Goal: Entertainment & Leisure: Consume media (video, audio)

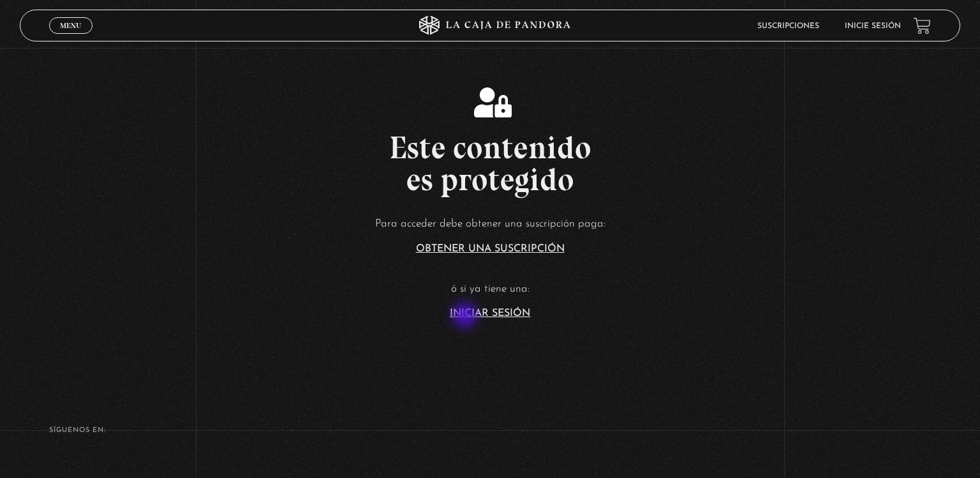
click at [466, 316] on link "Iniciar Sesión" at bounding box center [490, 313] width 80 height 10
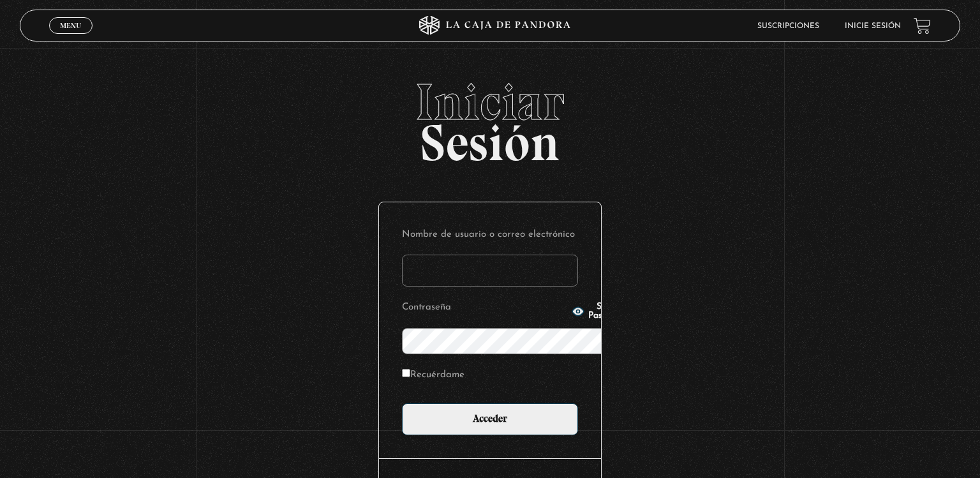
click at [571, 316] on div "Show Password" at bounding box center [598, 311] width 54 height 18
click at [487, 225] on label "Nombre de usuario o correo electrónico" at bounding box center [490, 235] width 176 height 20
click at [487, 254] on input "Nombre de usuario o correo electrónico" at bounding box center [490, 270] width 176 height 32
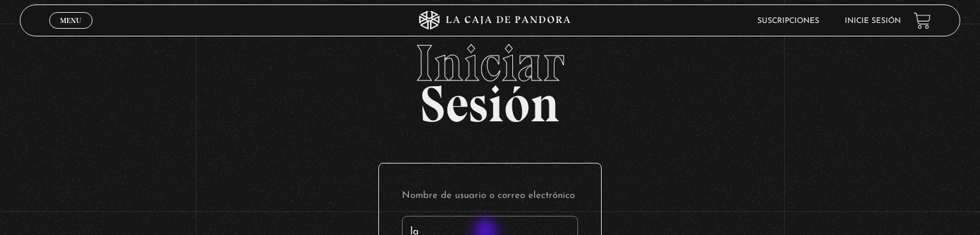
type input "lag"
click at [500, 216] on input "lag" at bounding box center [490, 232] width 176 height 32
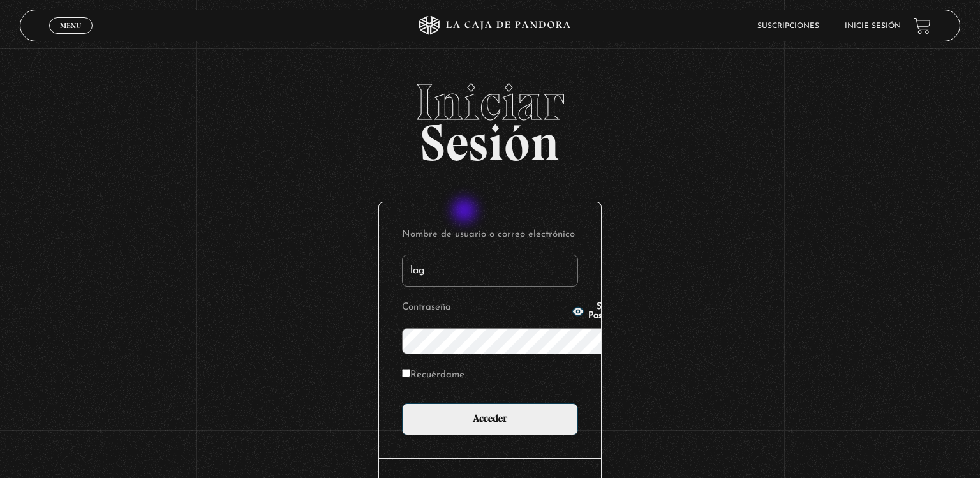
click at [466, 254] on input "lag" at bounding box center [490, 270] width 176 height 32
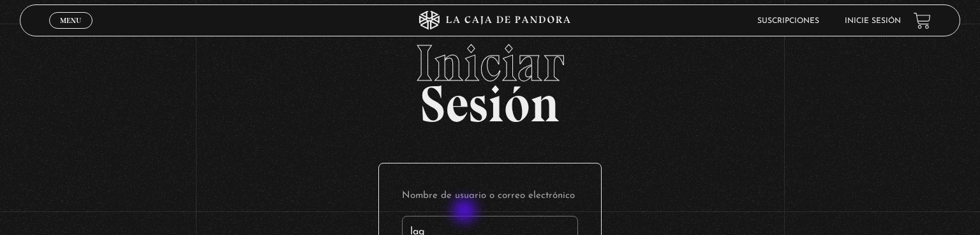
click at [502, 216] on input "lag" at bounding box center [490, 232] width 176 height 32
click at [446, 216] on input "Nombre de usuario o correo electrónico" at bounding box center [490, 232] width 176 height 32
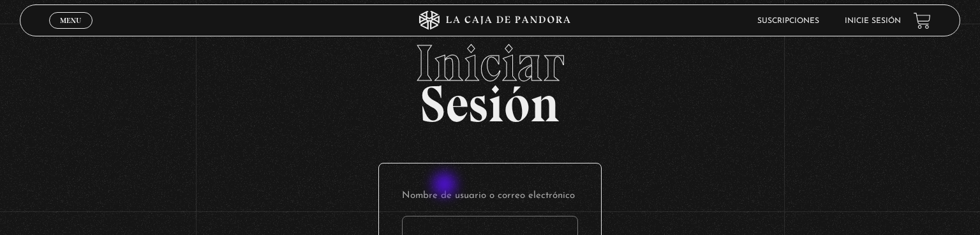
click at [446, 216] on input "Nombre de usuario o correo electrónico" at bounding box center [490, 232] width 176 height 32
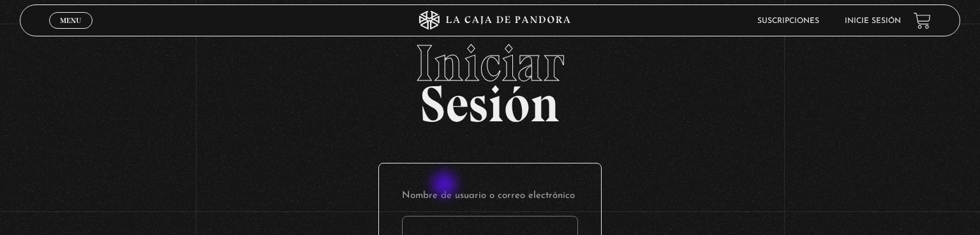
click at [446, 216] on input "Nombre de usuario o correo electrónico" at bounding box center [490, 232] width 176 height 32
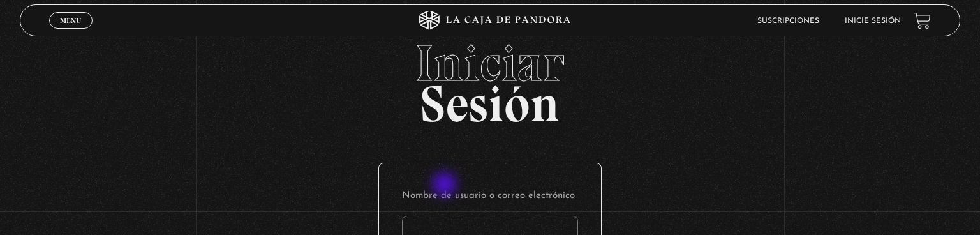
click at [446, 216] on input "Nombre de usuario o correo electrónico" at bounding box center [490, 232] width 176 height 32
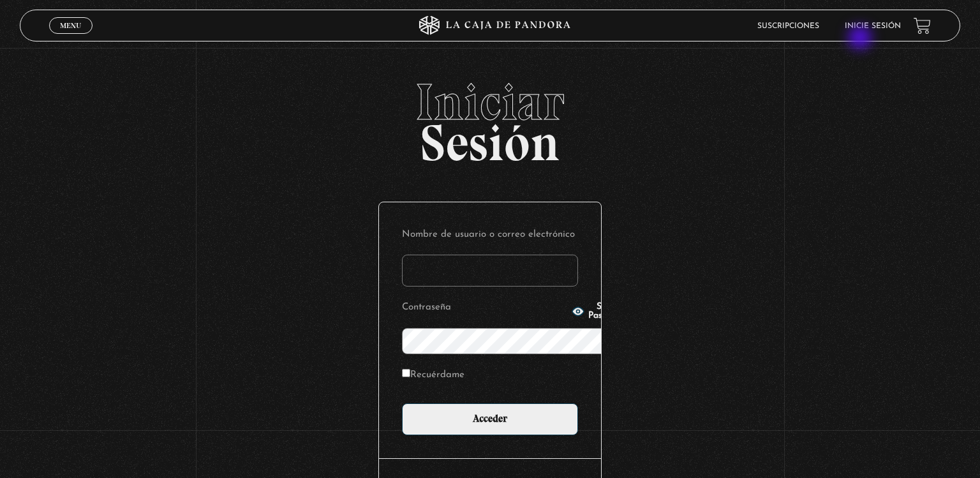
click at [861, 39] on header "Menu Cerrar Suscripciones Inicie sesión" at bounding box center [490, 26] width 941 height 32
click at [867, 29] on link "Inicie sesión" at bounding box center [872, 26] width 56 height 8
click at [552, 254] on input "Nombre de usuario o correo electrónico" at bounding box center [490, 270] width 176 height 32
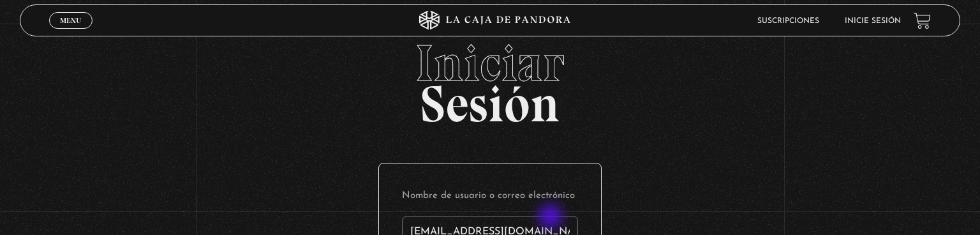
type input "Laguerocastro@yahoo.es"
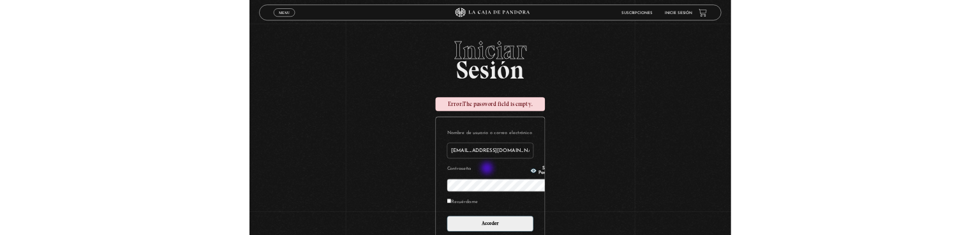
scroll to position [178, 0]
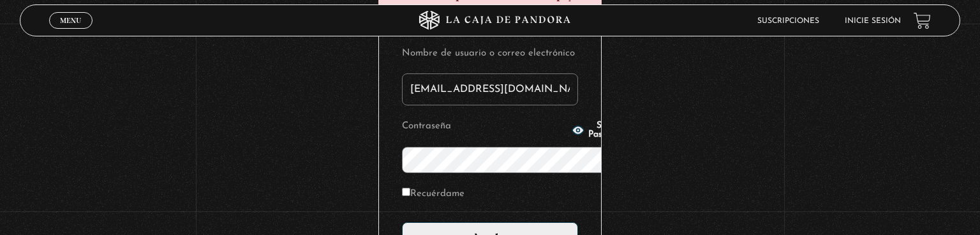
click at [402, 222] on input "Acceder" at bounding box center [490, 238] width 176 height 32
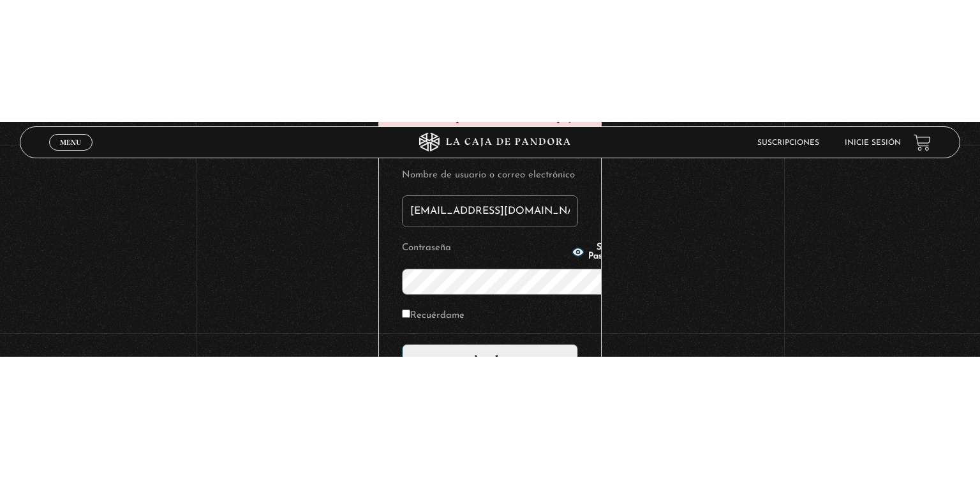
scroll to position [3, 0]
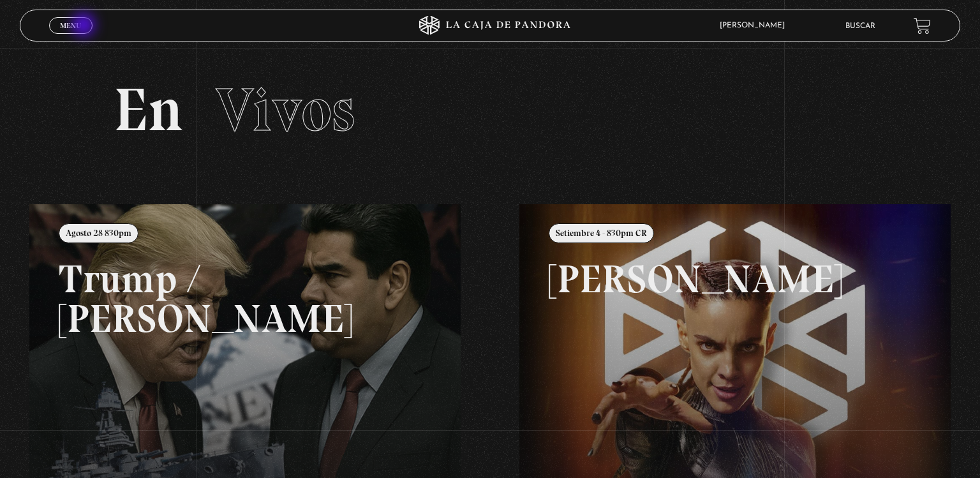
click at [85, 26] on link "Menu Cerrar" at bounding box center [70, 25] width 43 height 17
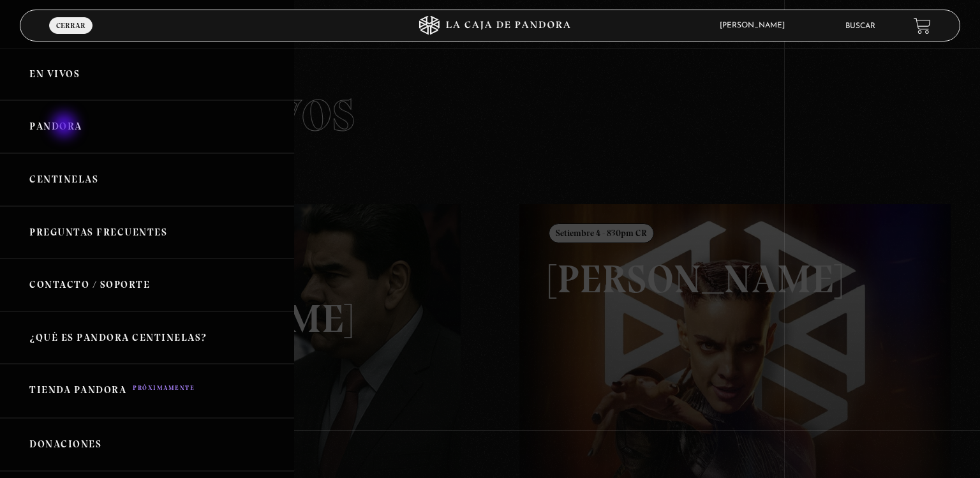
click at [66, 126] on link "Pandora" at bounding box center [147, 126] width 294 height 53
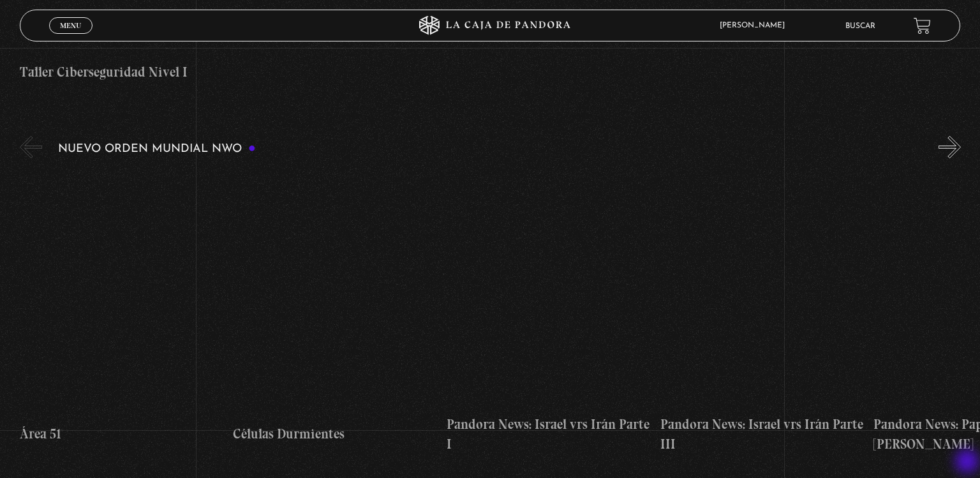
scroll to position [849, 0]
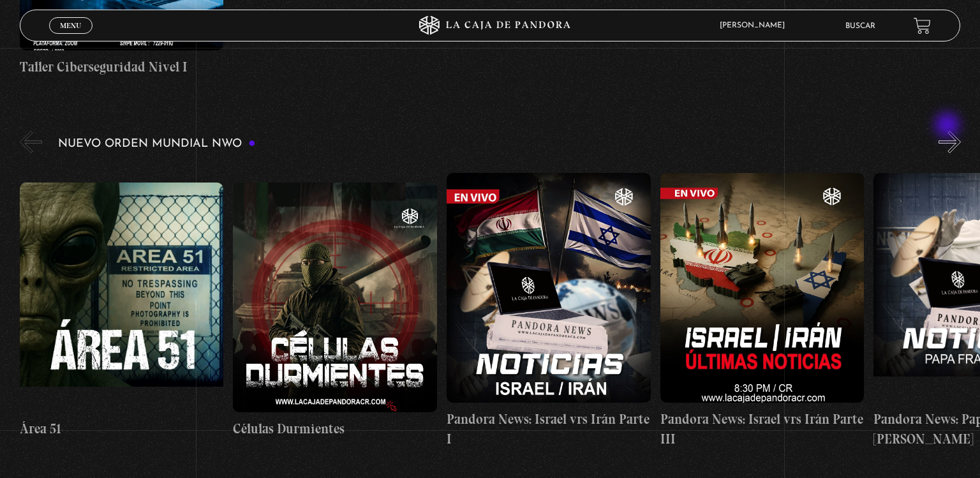
click at [948, 131] on button "»" at bounding box center [949, 142] width 22 height 22
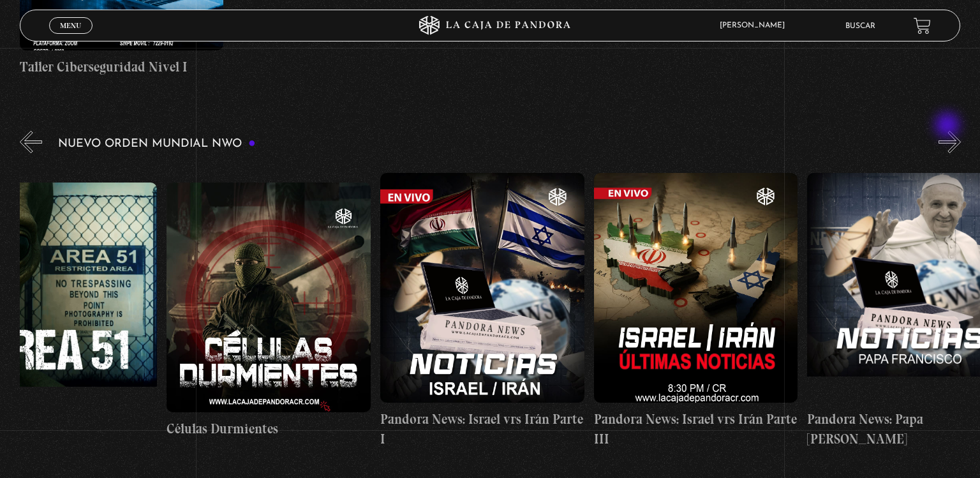
click at [948, 131] on button "»" at bounding box center [949, 142] width 22 height 22
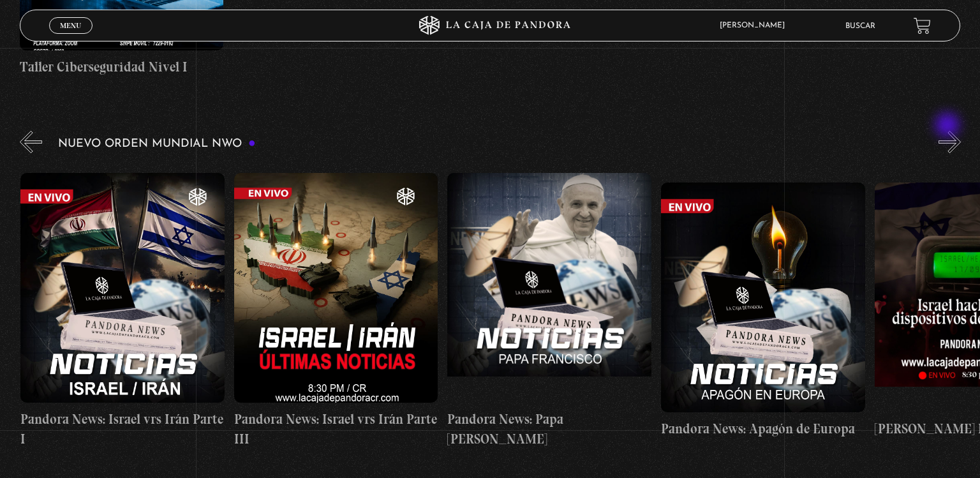
scroll to position [0, 426]
click at [948, 131] on button "»" at bounding box center [949, 142] width 22 height 22
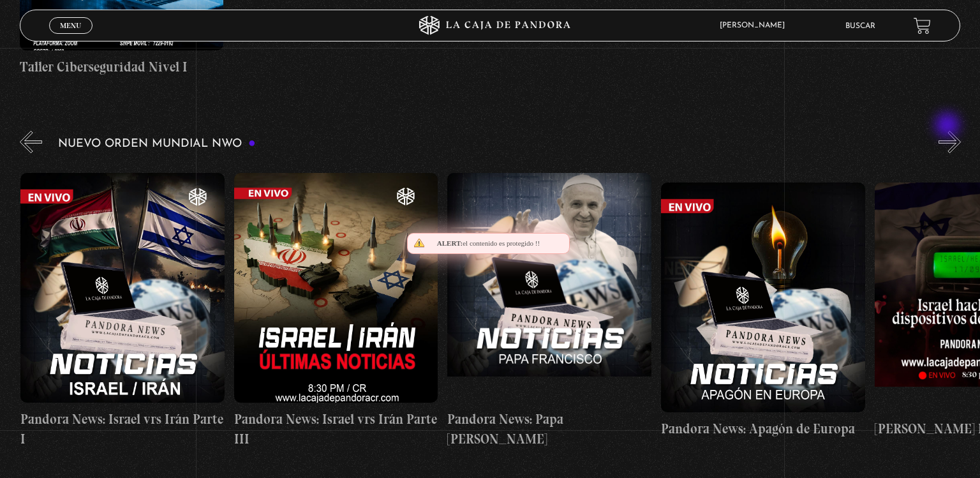
scroll to position [0, 640]
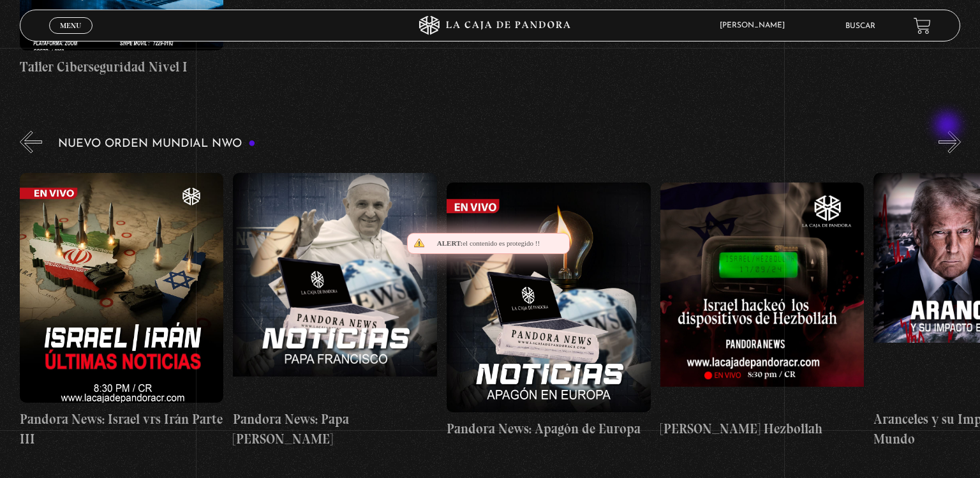
click at [948, 131] on button "»" at bounding box center [949, 142] width 22 height 22
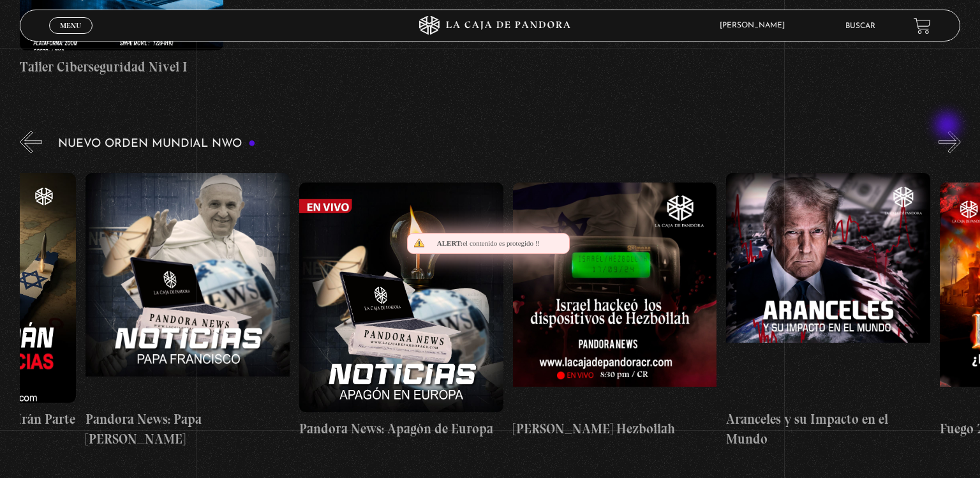
click at [948, 131] on button "»" at bounding box center [949, 142] width 22 height 22
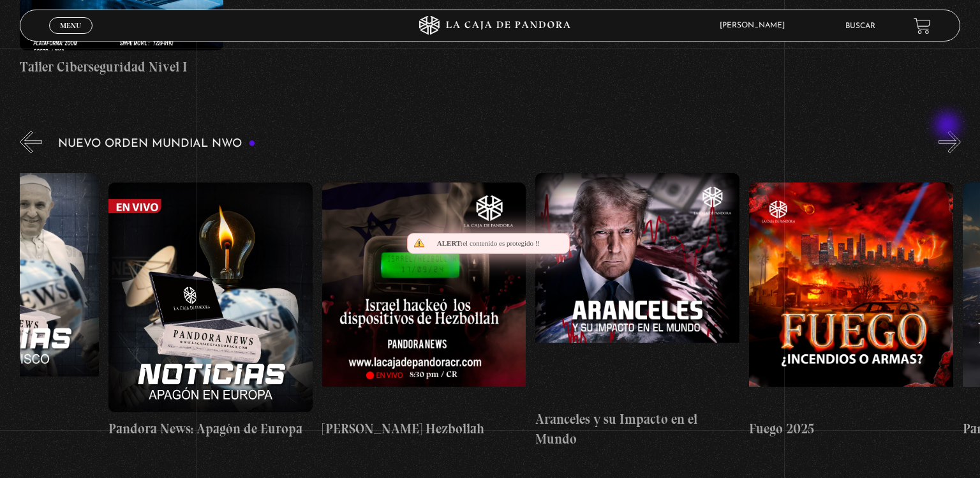
click at [948, 131] on button "»" at bounding box center [949, 142] width 22 height 22
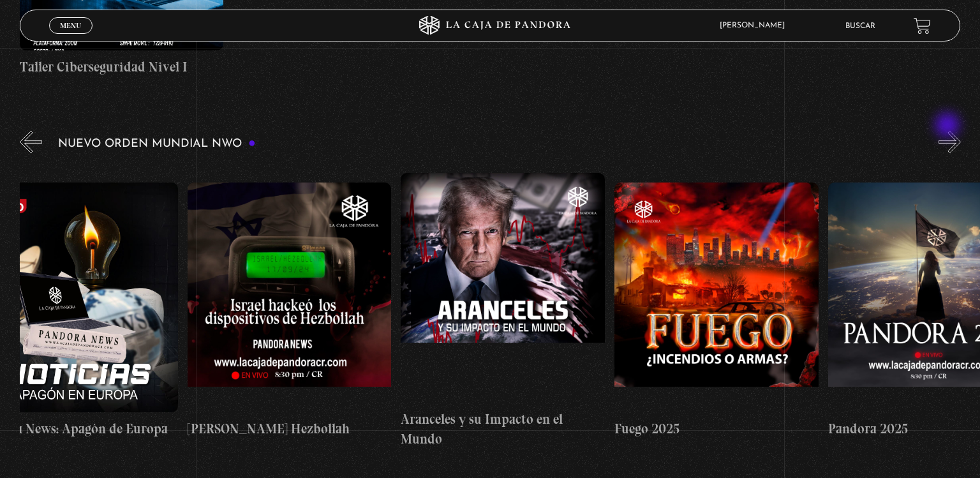
click at [948, 131] on button "»" at bounding box center [949, 142] width 22 height 22
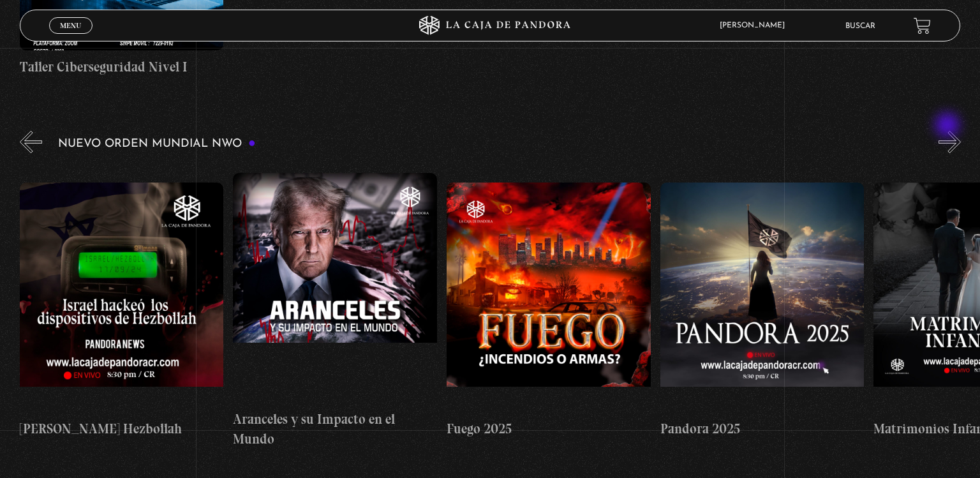
click at [948, 131] on button "»" at bounding box center [949, 142] width 22 height 22
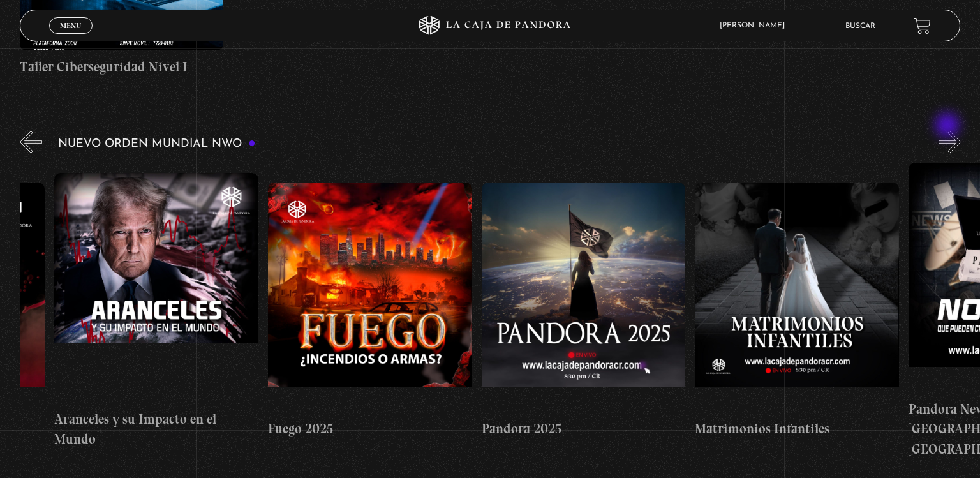
click at [948, 131] on button "»" at bounding box center [949, 142] width 22 height 22
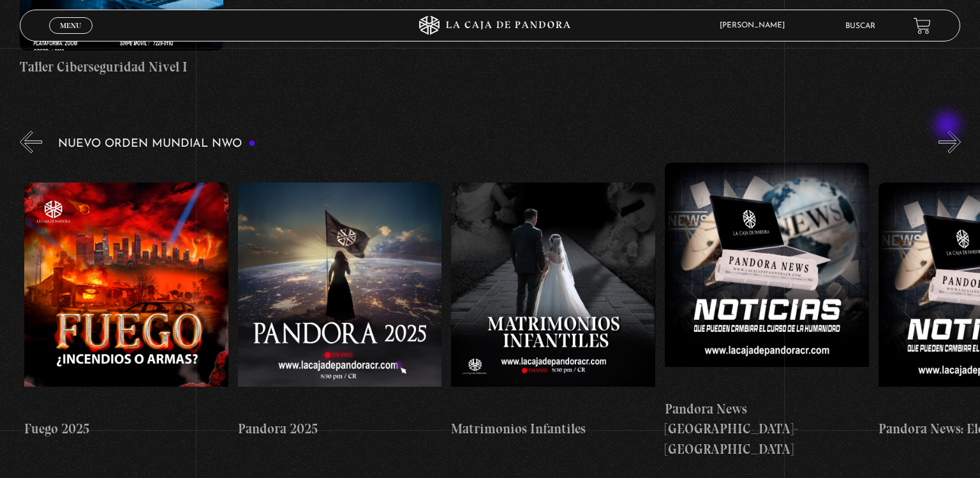
scroll to position [0, 1707]
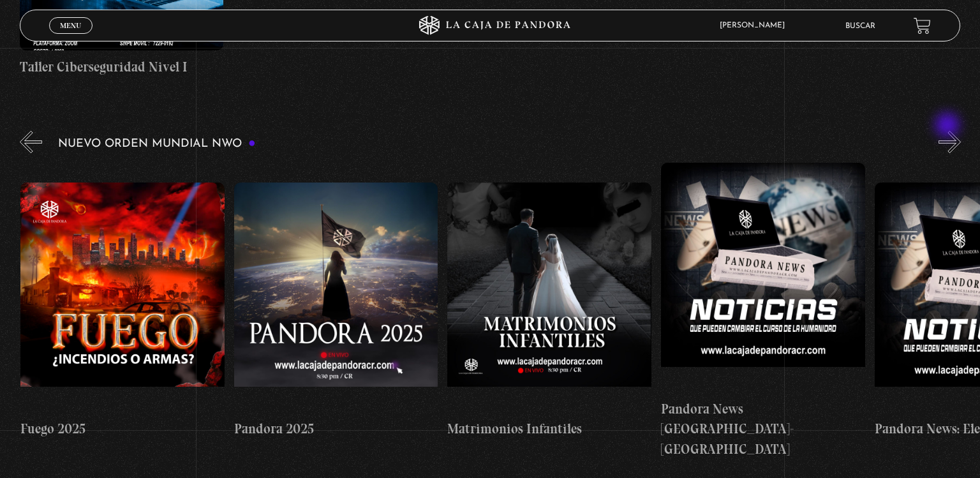
click at [948, 131] on button "»" at bounding box center [949, 142] width 22 height 22
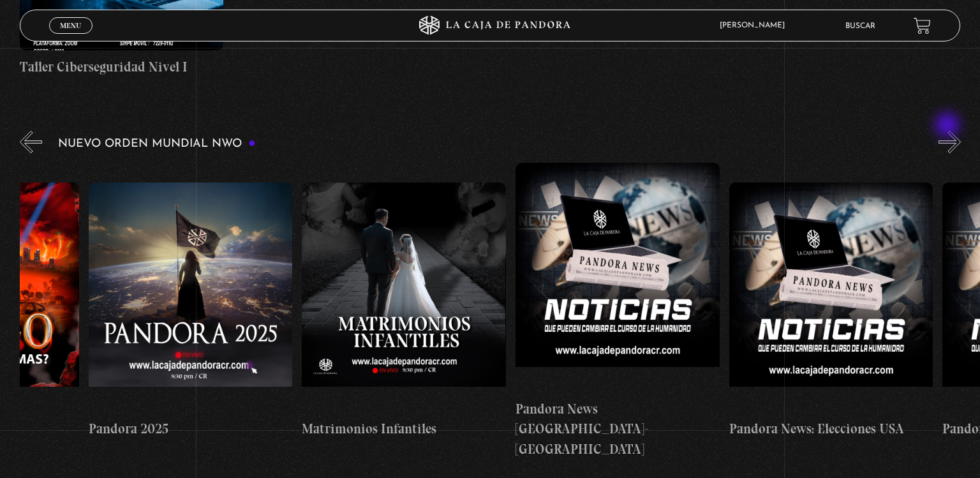
click at [948, 131] on button "»" at bounding box center [949, 142] width 22 height 22
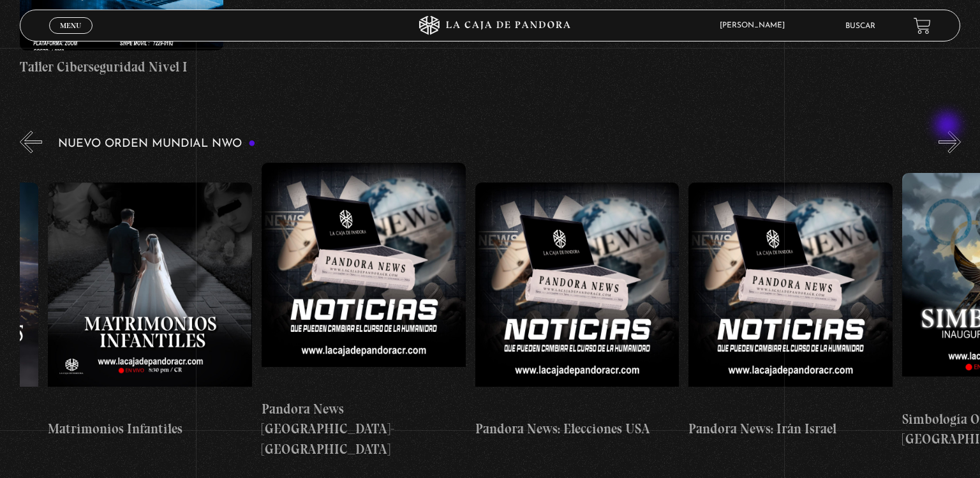
click at [948, 131] on button "»" at bounding box center [949, 142] width 22 height 22
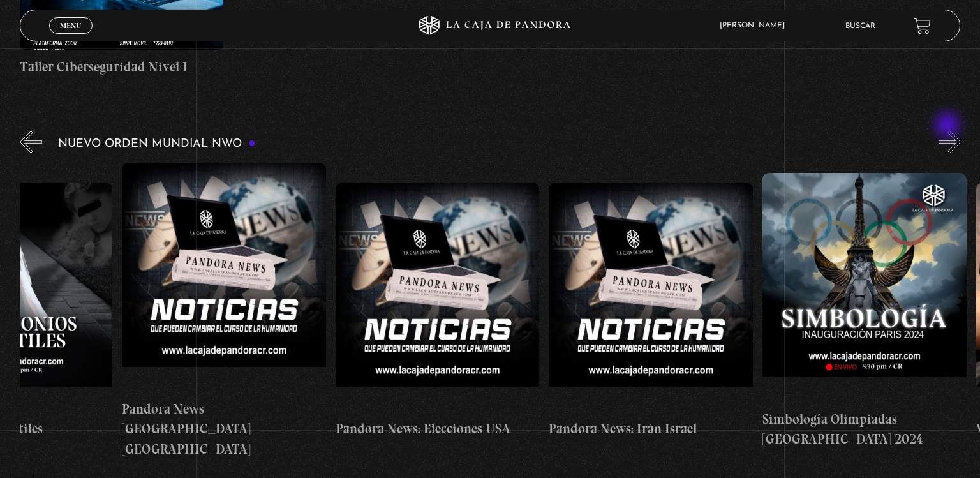
click at [948, 131] on button "»" at bounding box center [949, 142] width 22 height 22
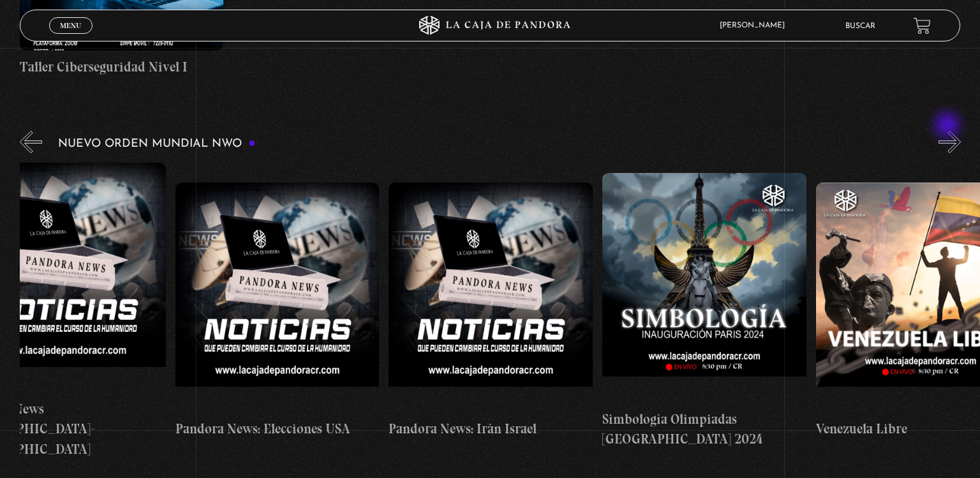
click at [948, 131] on button "»" at bounding box center [949, 142] width 22 height 22
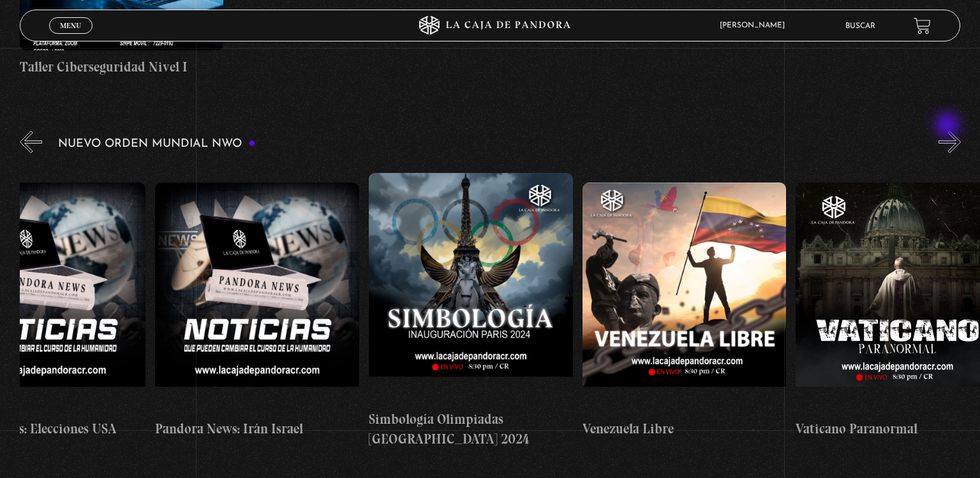
click at [948, 131] on button "»" at bounding box center [949, 142] width 22 height 22
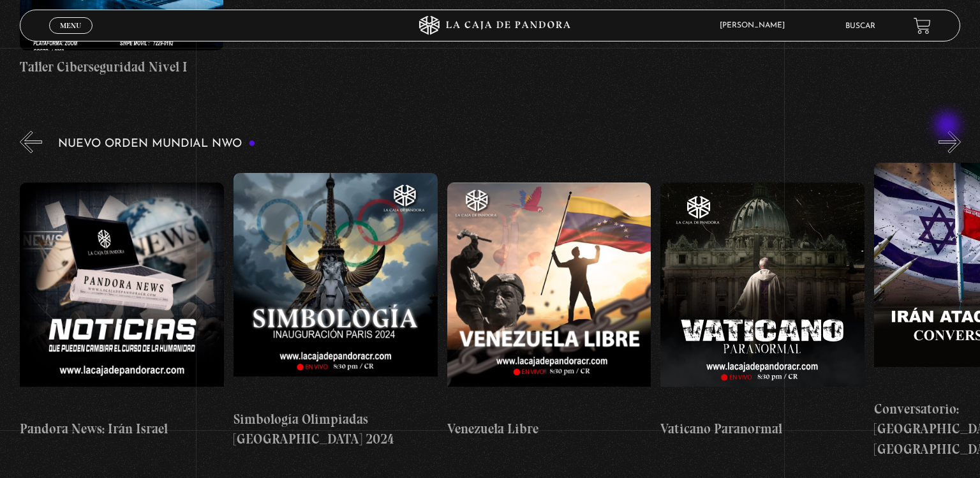
click at [948, 131] on button "»" at bounding box center [949, 142] width 22 height 22
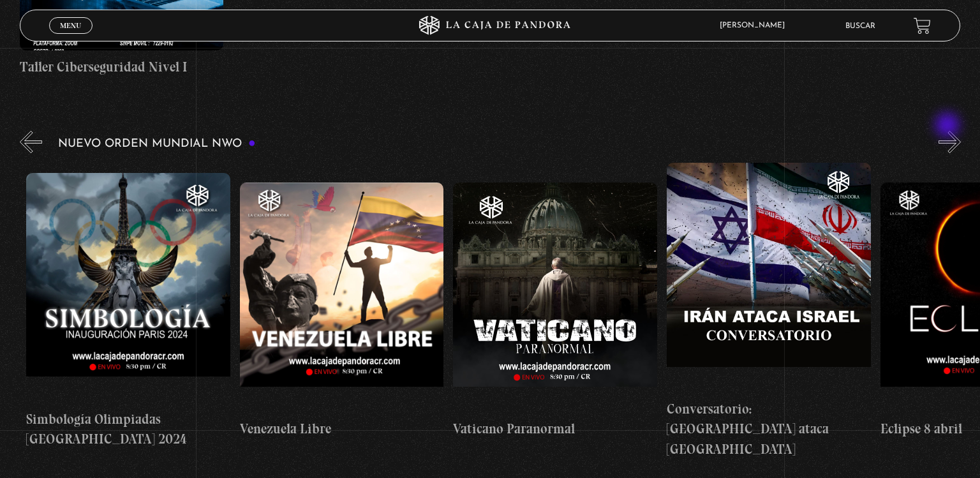
click at [948, 131] on button "»" at bounding box center [949, 142] width 22 height 22
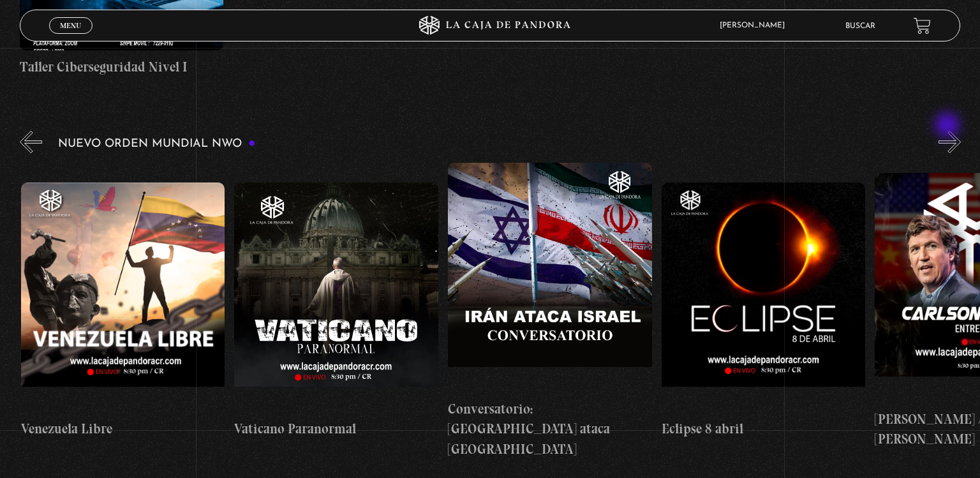
click at [948, 131] on button "»" at bounding box center [949, 142] width 22 height 22
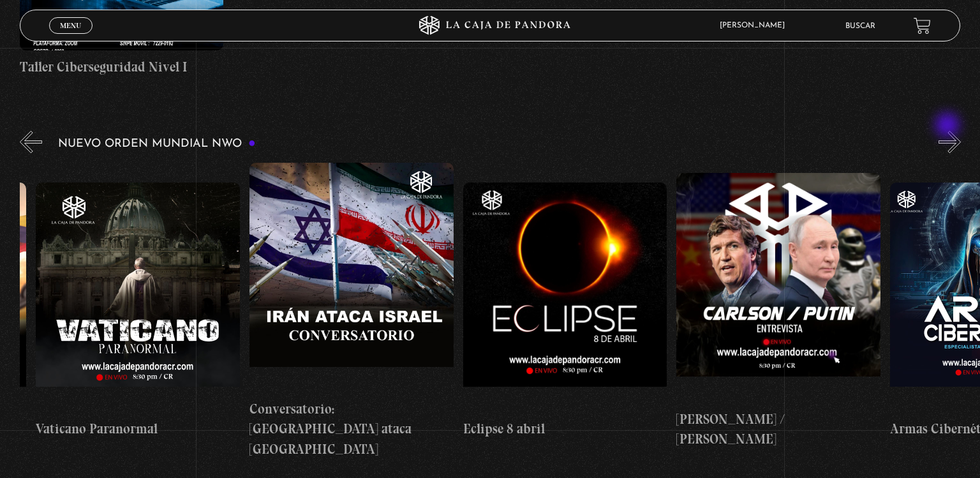
click at [948, 131] on button "»" at bounding box center [949, 142] width 22 height 22
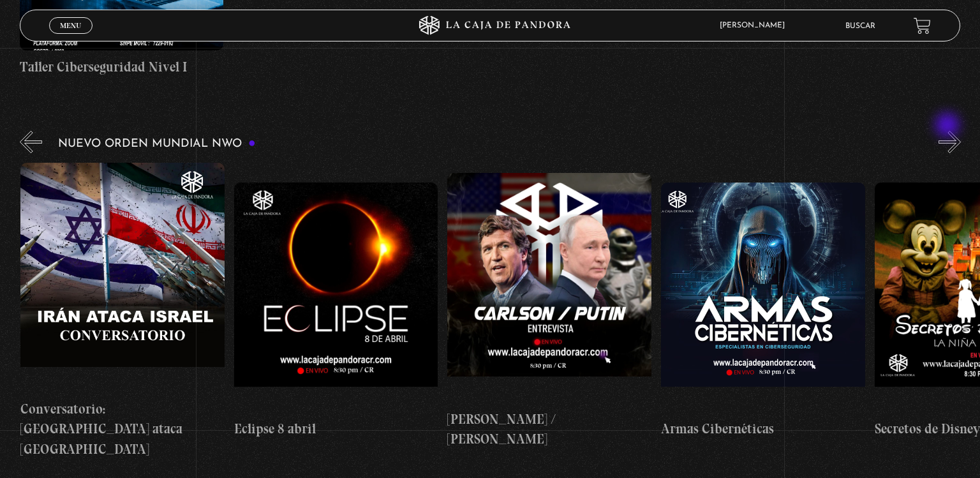
click at [948, 131] on button "»" at bounding box center [949, 142] width 22 height 22
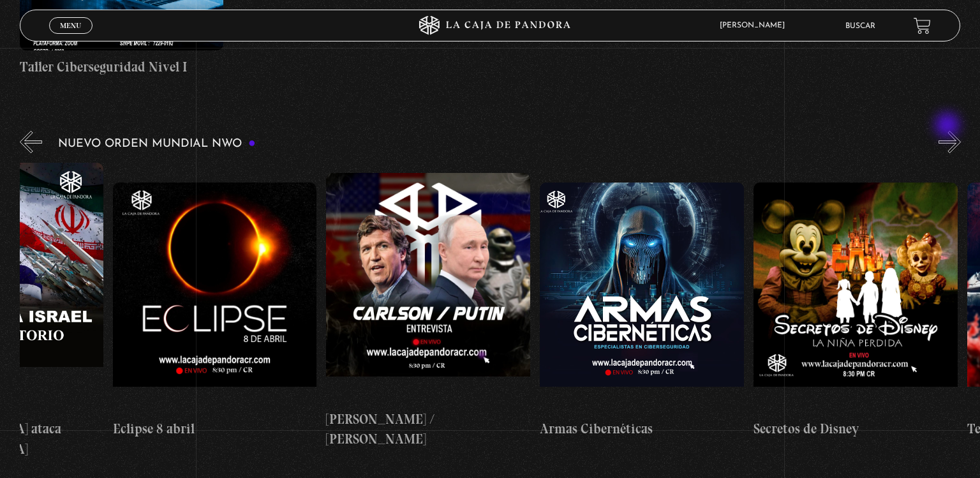
click at [948, 131] on button "»" at bounding box center [949, 142] width 22 height 22
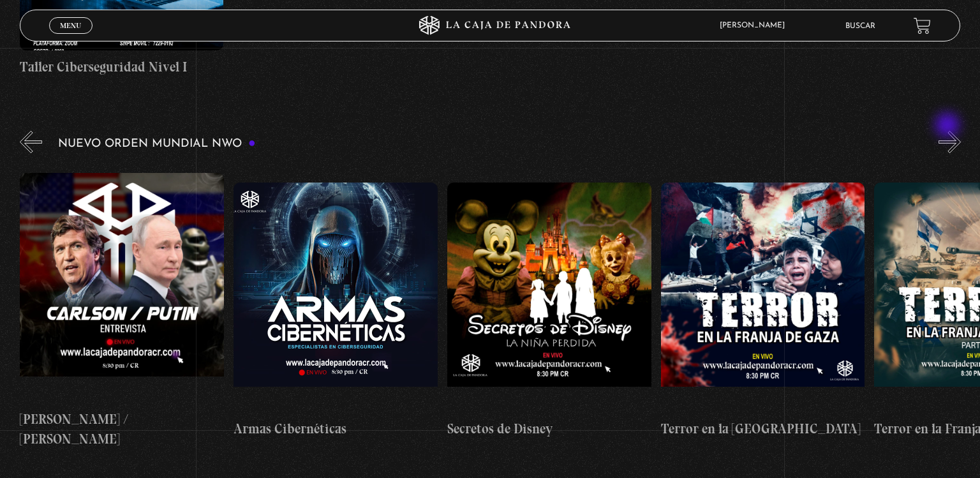
click at [948, 131] on button "»" at bounding box center [949, 142] width 22 height 22
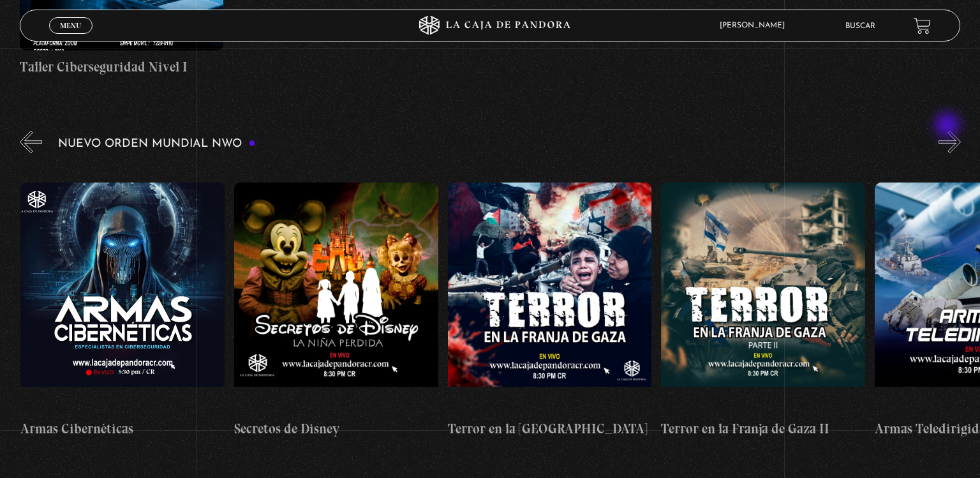
click at [948, 131] on button "»" at bounding box center [949, 142] width 22 height 22
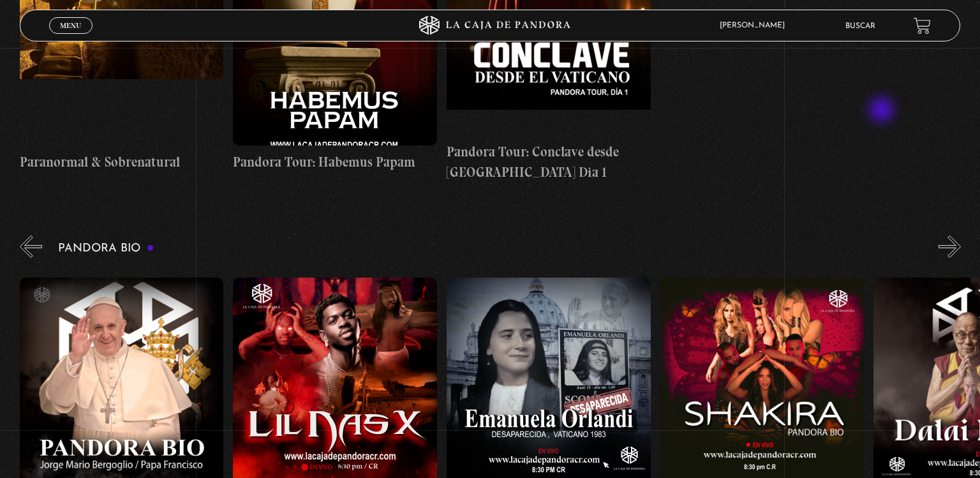
scroll to position [0, 3]
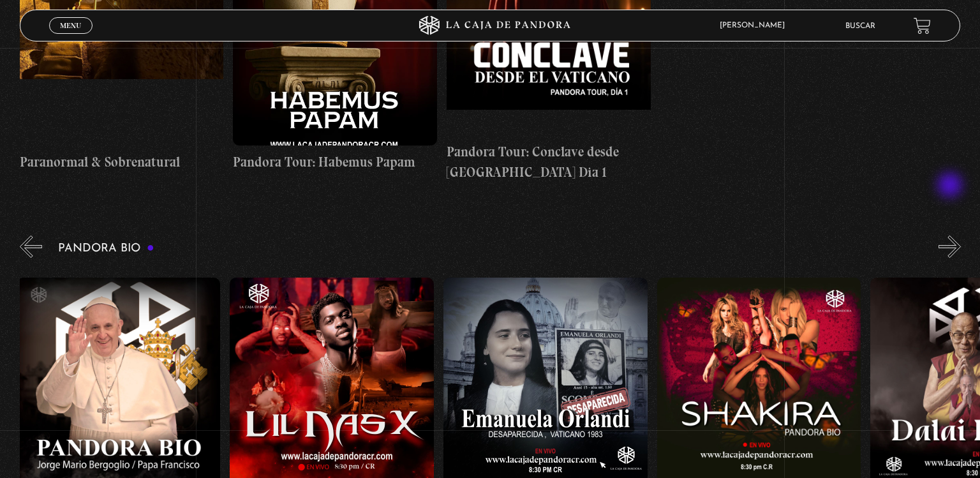
click at [951, 235] on button "»" at bounding box center [949, 246] width 22 height 22
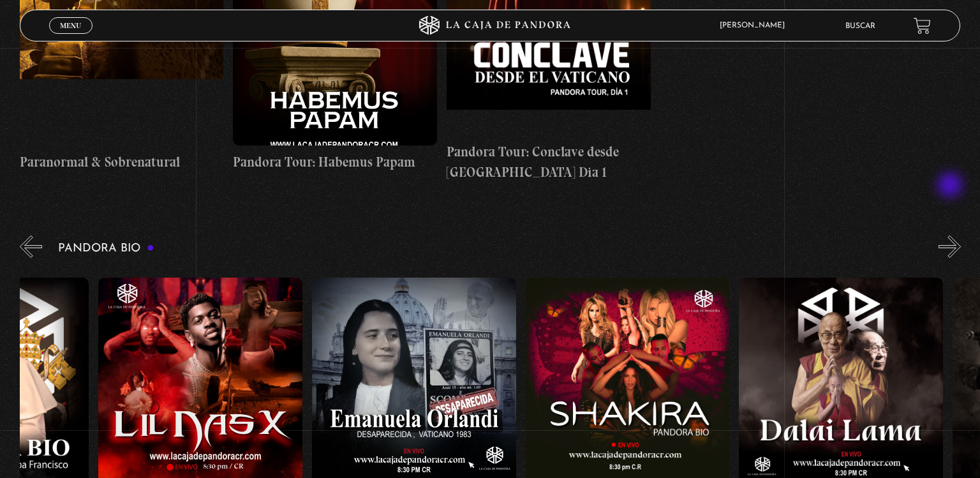
click at [951, 235] on button "»" at bounding box center [949, 246] width 22 height 22
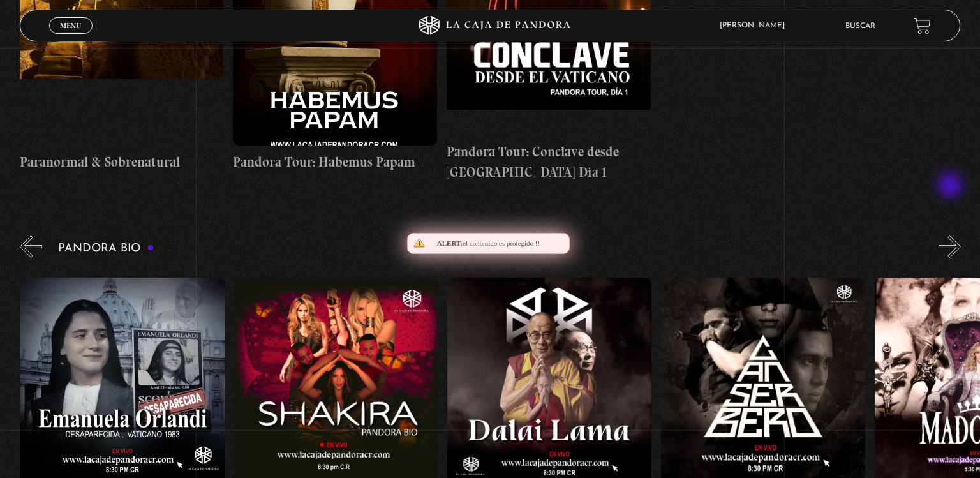
click at [951, 235] on button "»" at bounding box center [949, 246] width 22 height 22
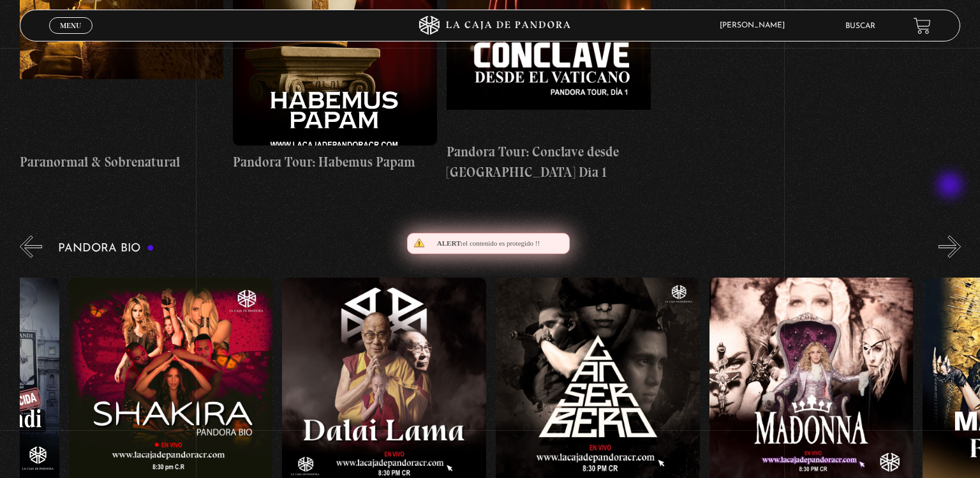
click at [951, 235] on button "»" at bounding box center [949, 246] width 22 height 22
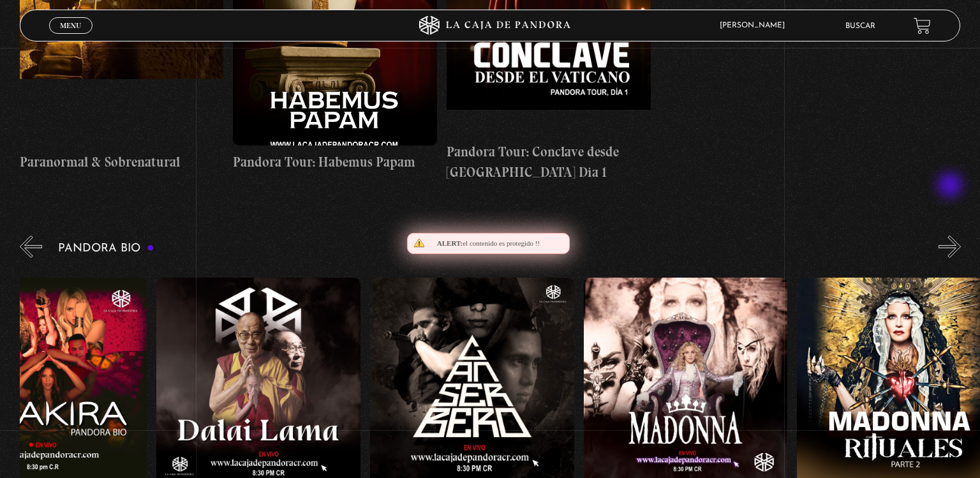
click at [951, 235] on button "»" at bounding box center [949, 246] width 22 height 22
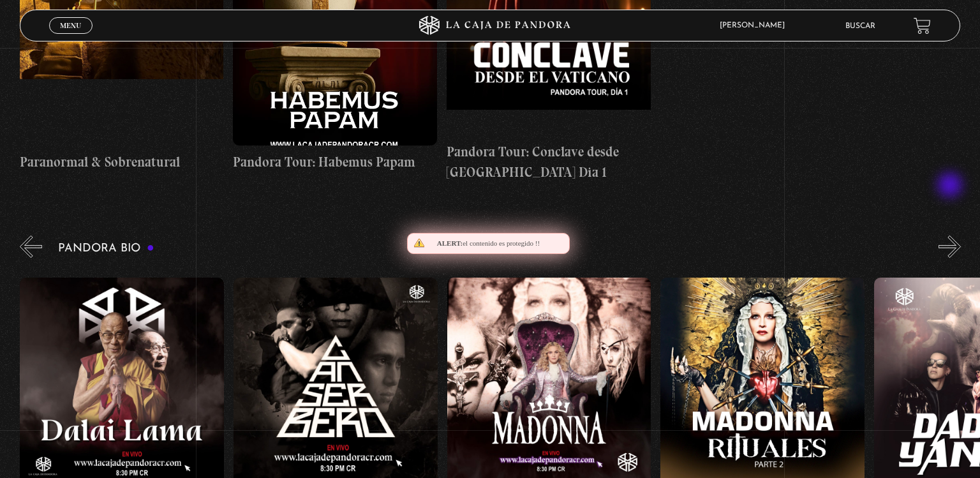
click at [951, 235] on button "»" at bounding box center [949, 246] width 22 height 22
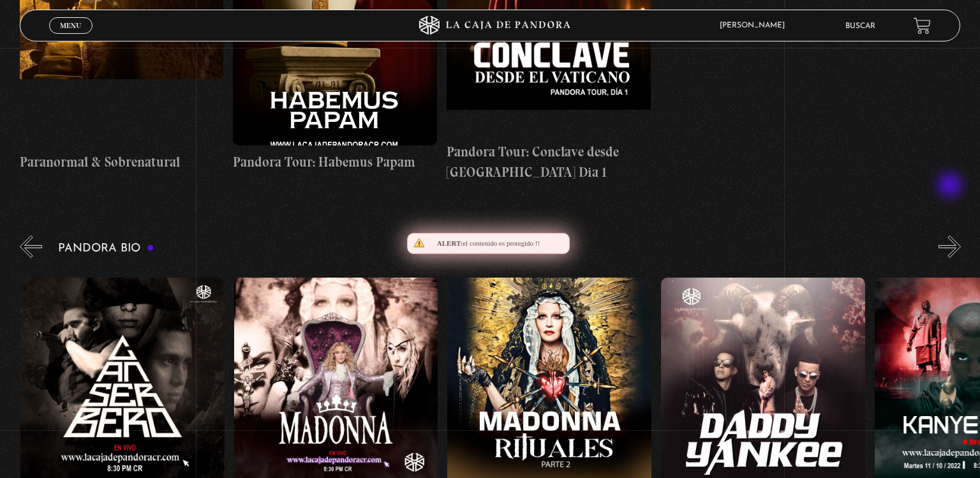
click at [951, 235] on button "»" at bounding box center [949, 246] width 22 height 22
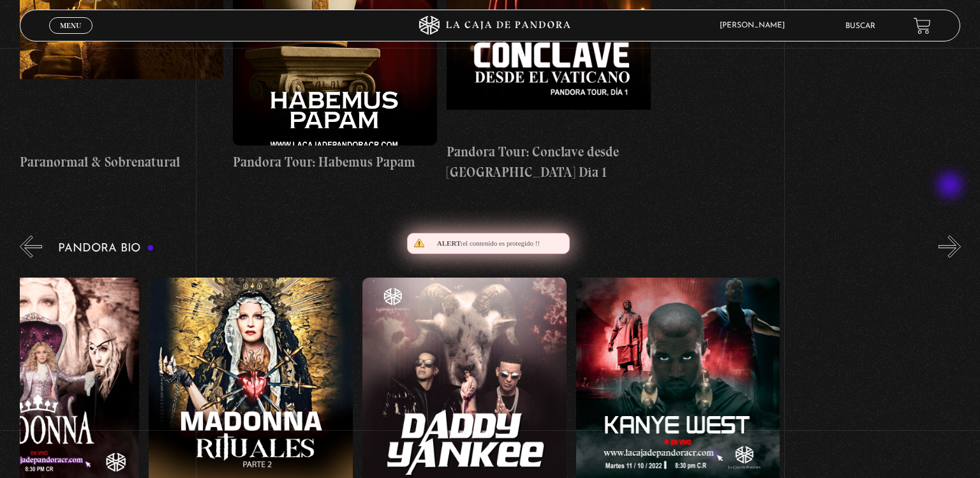
click at [951, 235] on button "»" at bounding box center [949, 246] width 22 height 22
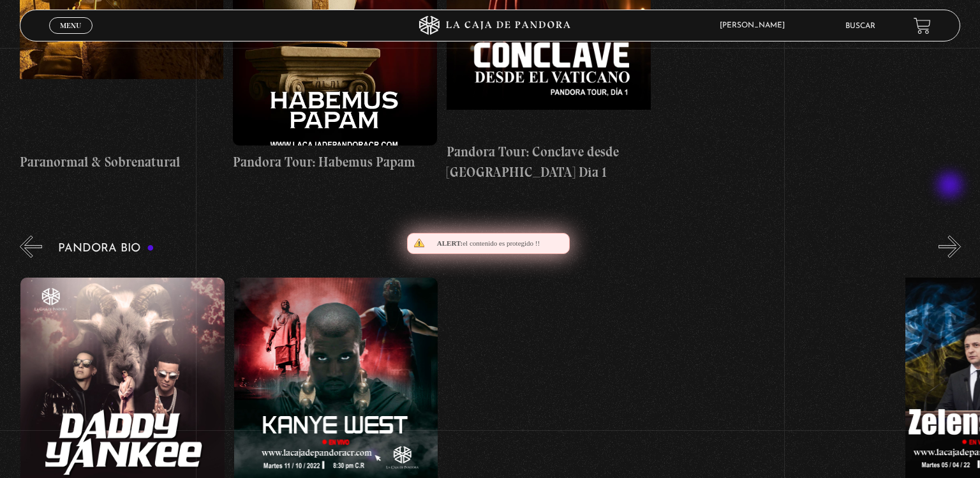
click at [951, 235] on button "»" at bounding box center [949, 246] width 22 height 22
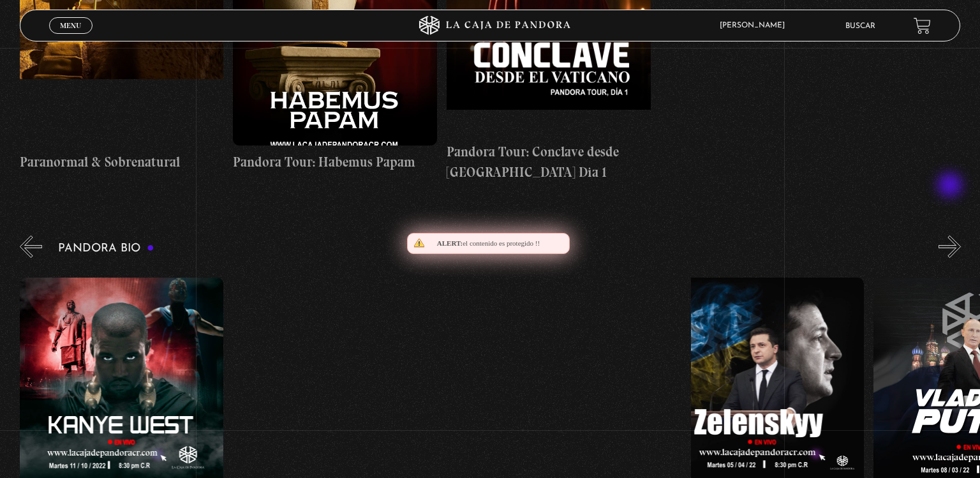
click at [951, 235] on button "»" at bounding box center [949, 246] width 22 height 22
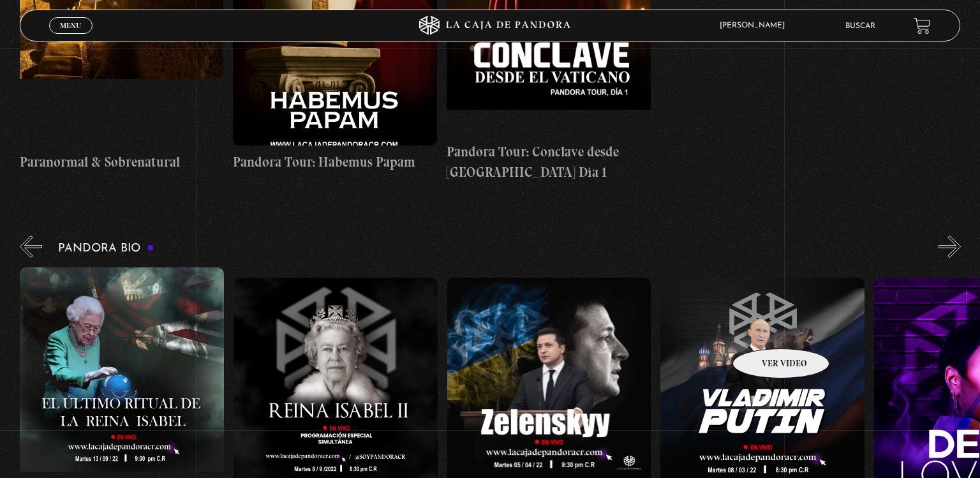
click at [764, 329] on figure at bounding box center [762, 392] width 204 height 230
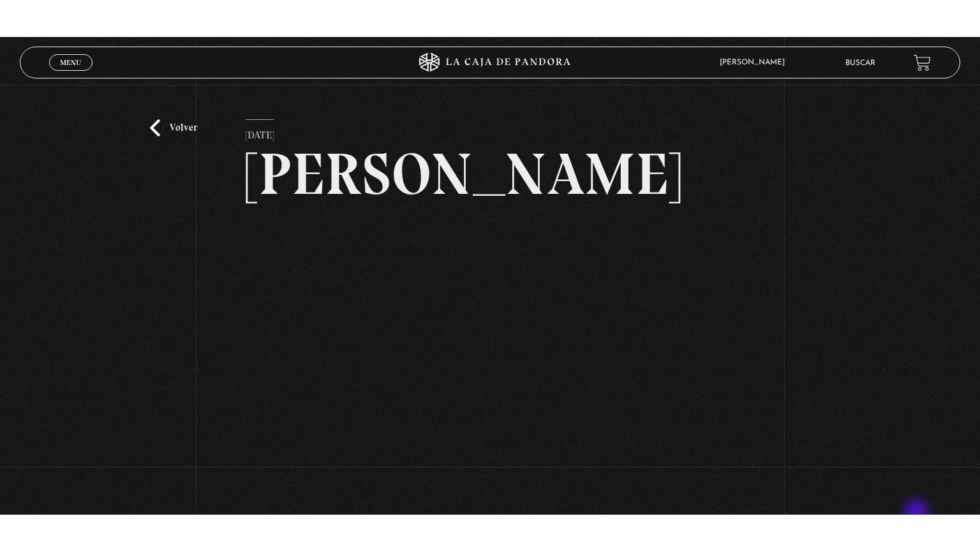
scroll to position [18, 0]
